Goal: Information Seeking & Learning: Find specific fact

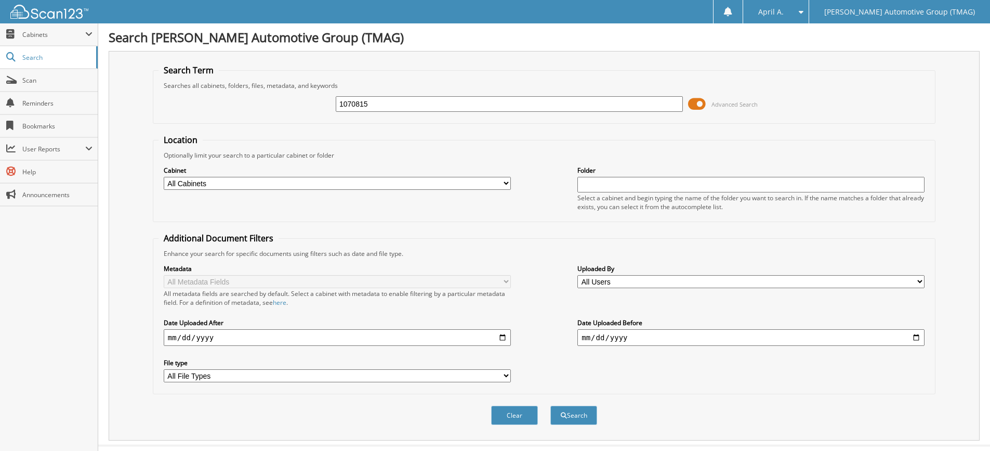
type input "1070815"
click at [550, 405] on button "Search" at bounding box center [573, 414] width 47 height 19
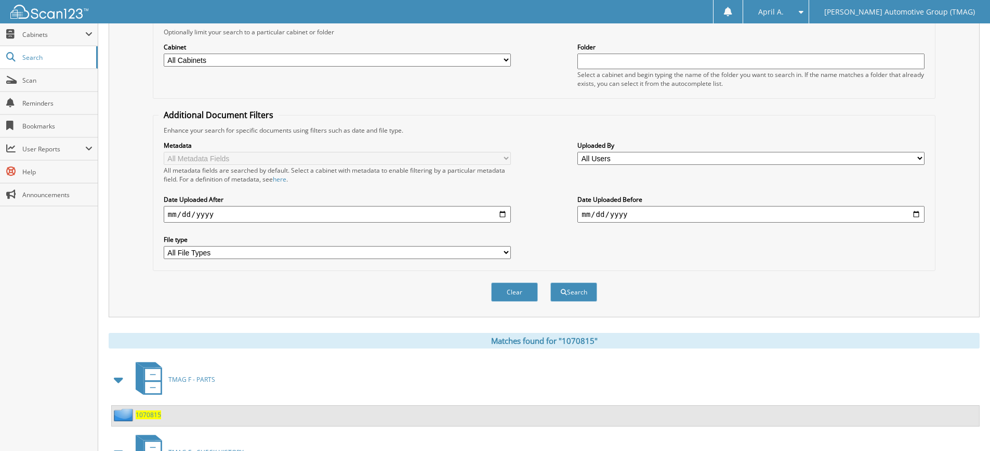
scroll to position [203, 0]
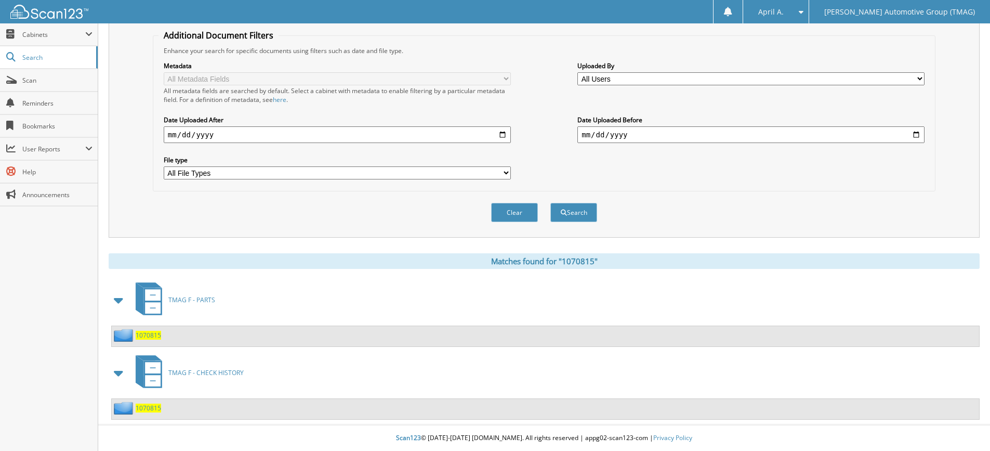
click at [141, 408] on span "1070815" at bounding box center [148, 407] width 25 height 9
